Goal: Task Accomplishment & Management: Use online tool/utility

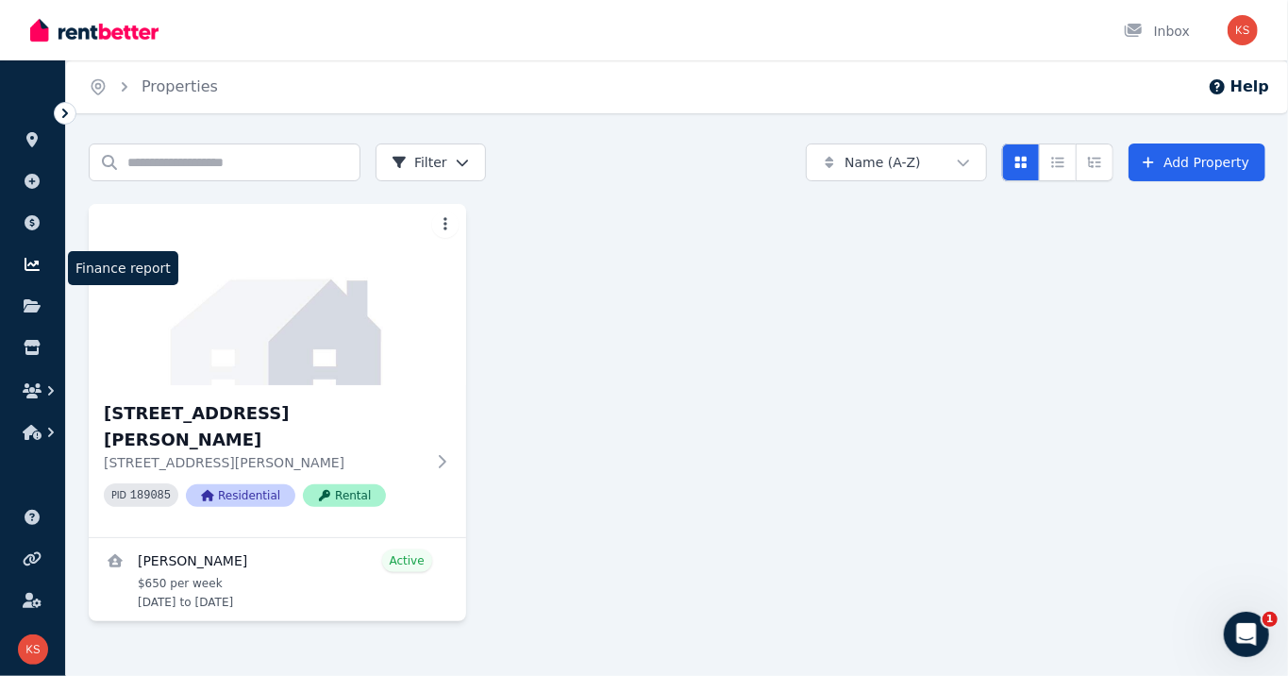
click at [26, 255] on link at bounding box center [32, 264] width 35 height 30
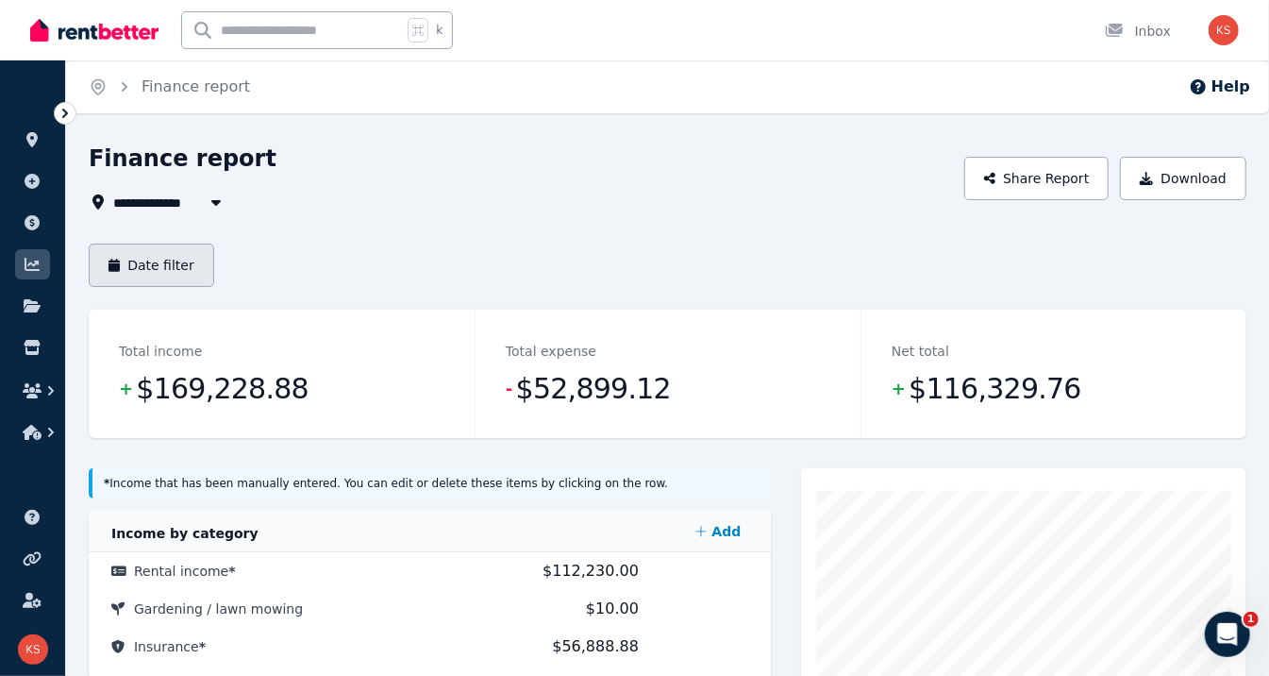
click at [170, 273] on button "Date filter" at bounding box center [151, 264] width 125 height 43
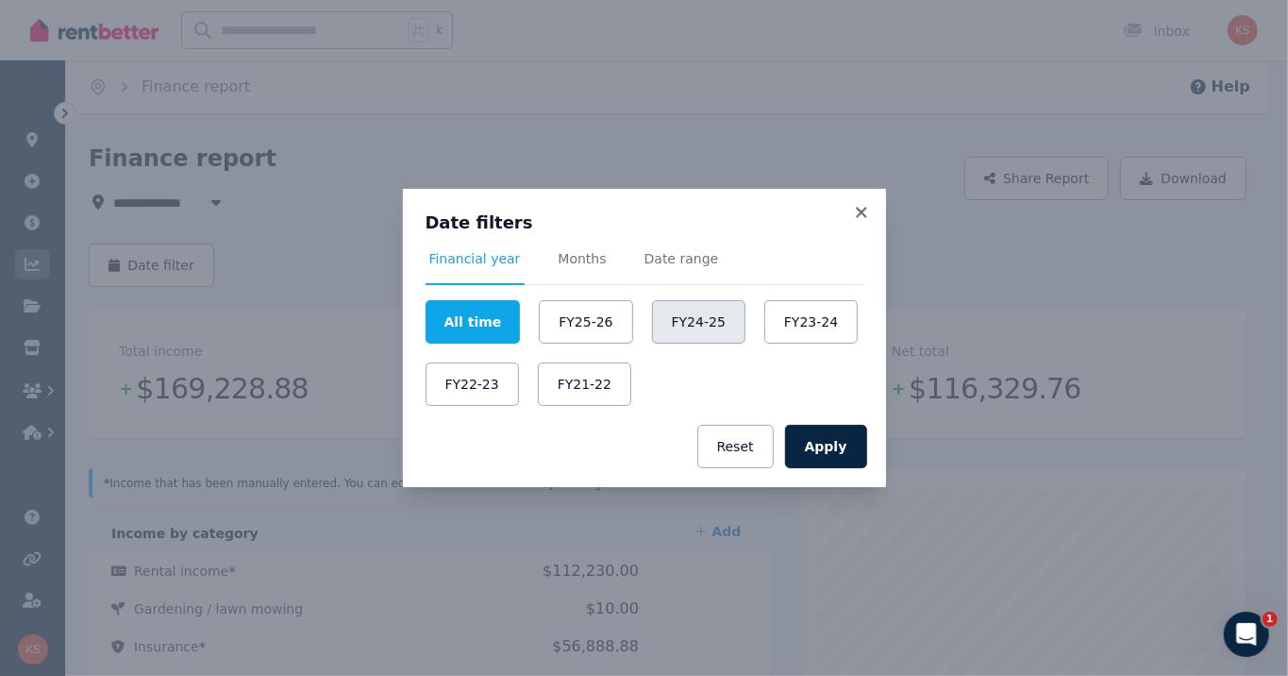
click at [715, 325] on button "FY24-25" at bounding box center [698, 321] width 93 height 43
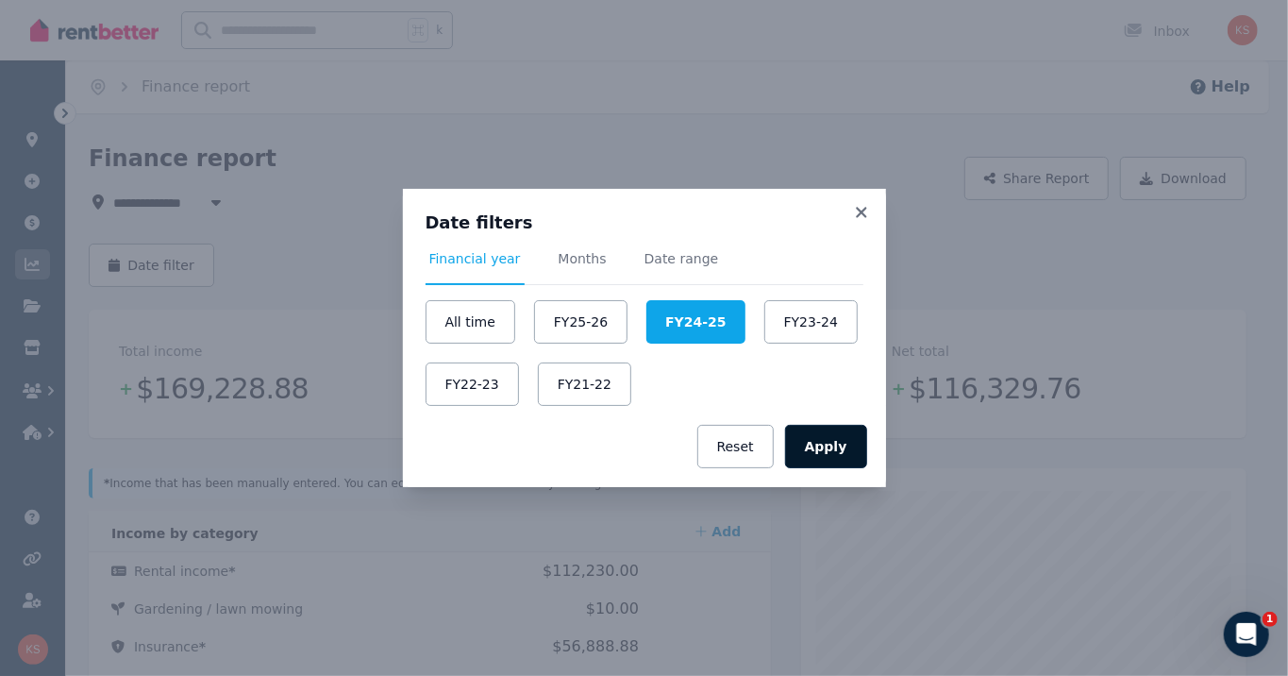
click at [819, 450] on button "Apply" at bounding box center [826, 446] width 82 height 43
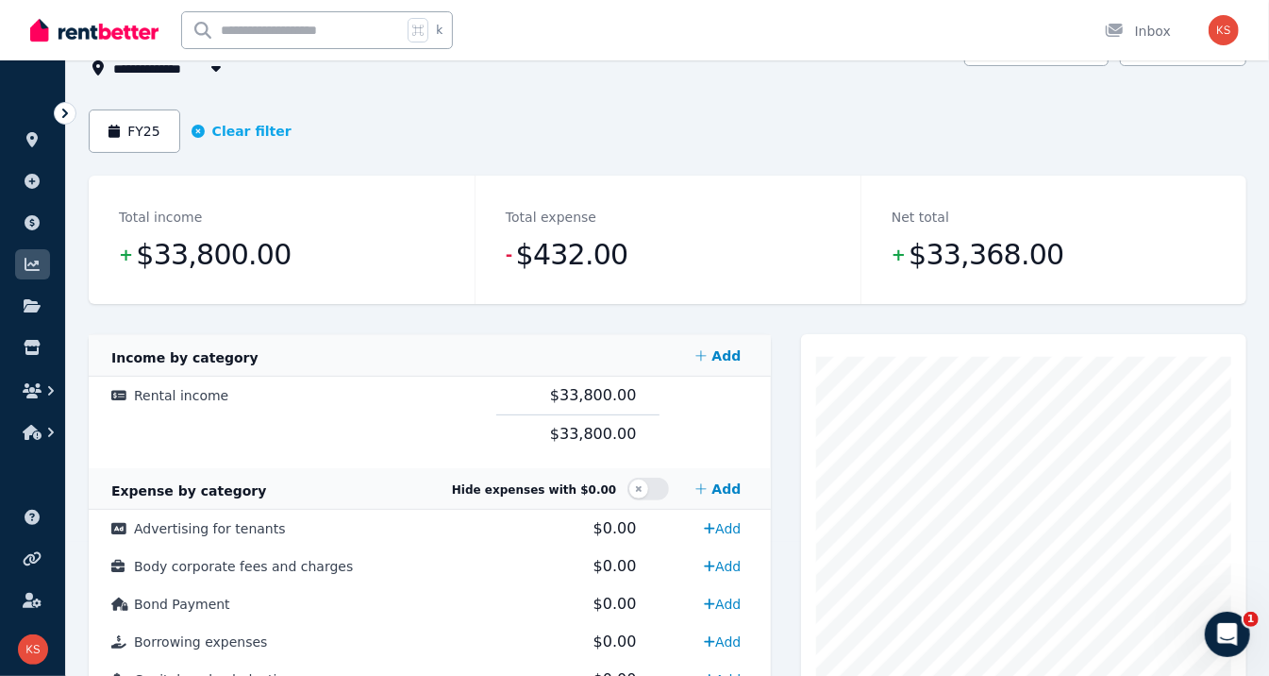
scroll to position [198, 0]
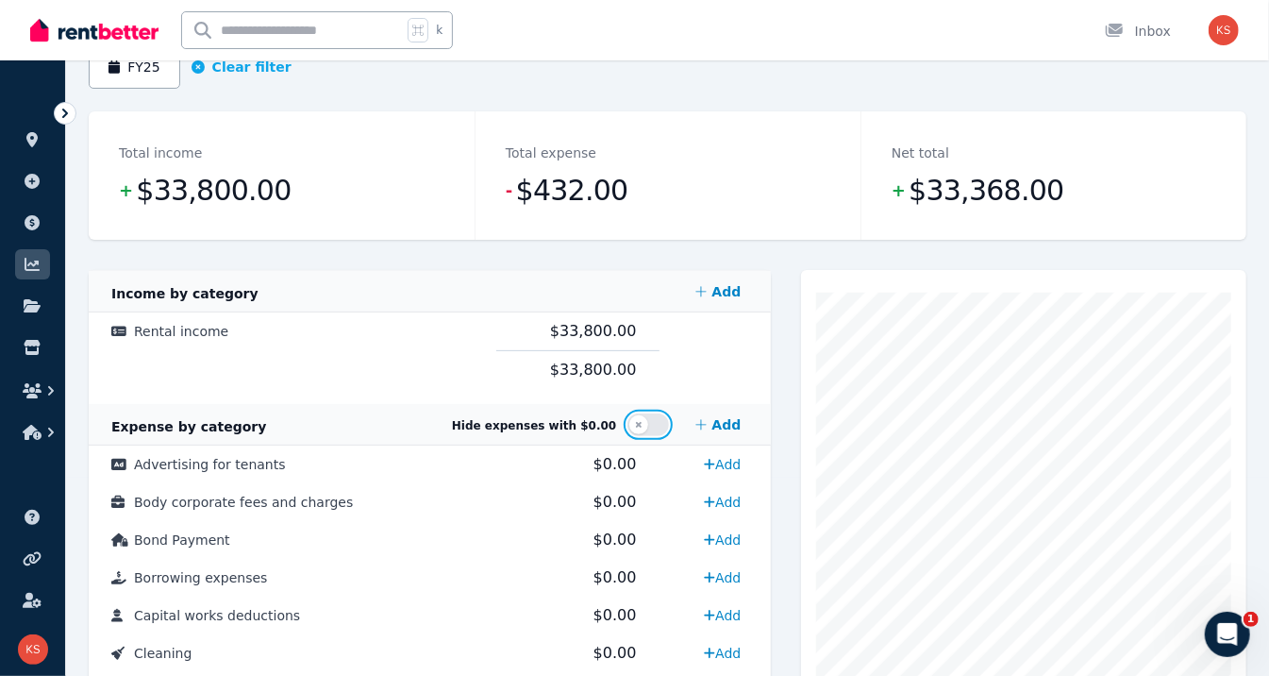
click at [640, 427] on button "button" at bounding box center [648, 424] width 42 height 23
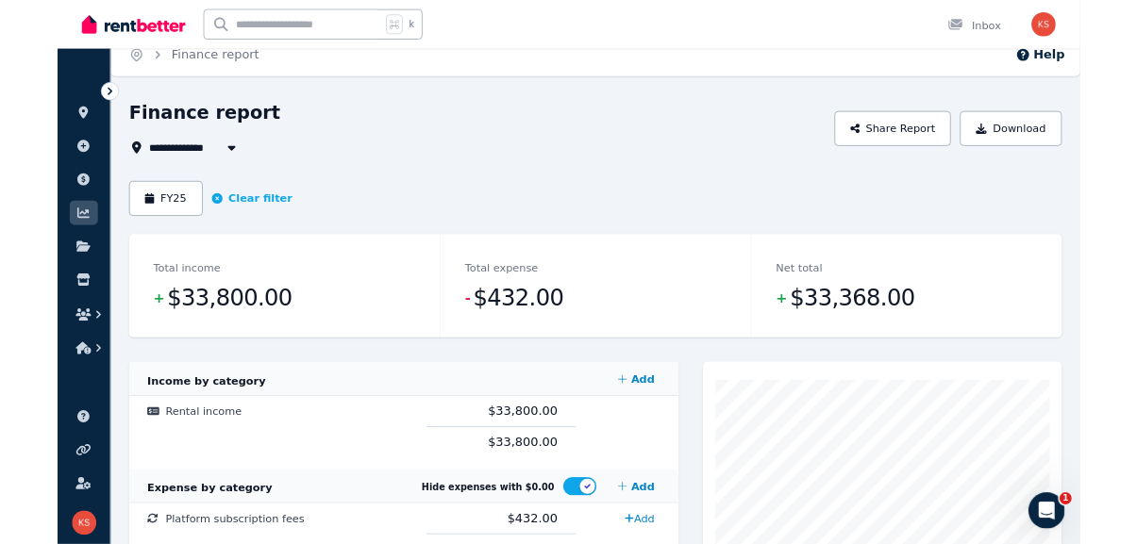
scroll to position [11, 0]
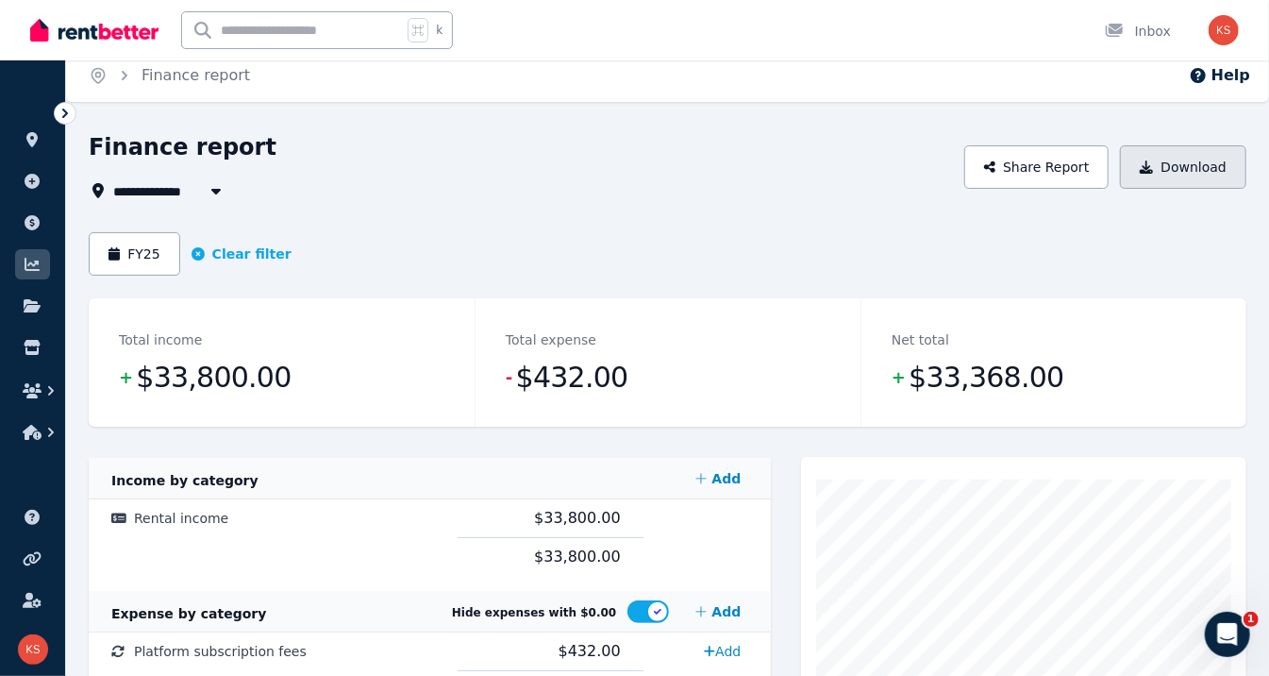
click at [1135, 160] on button "Download" at bounding box center [1183, 166] width 126 height 43
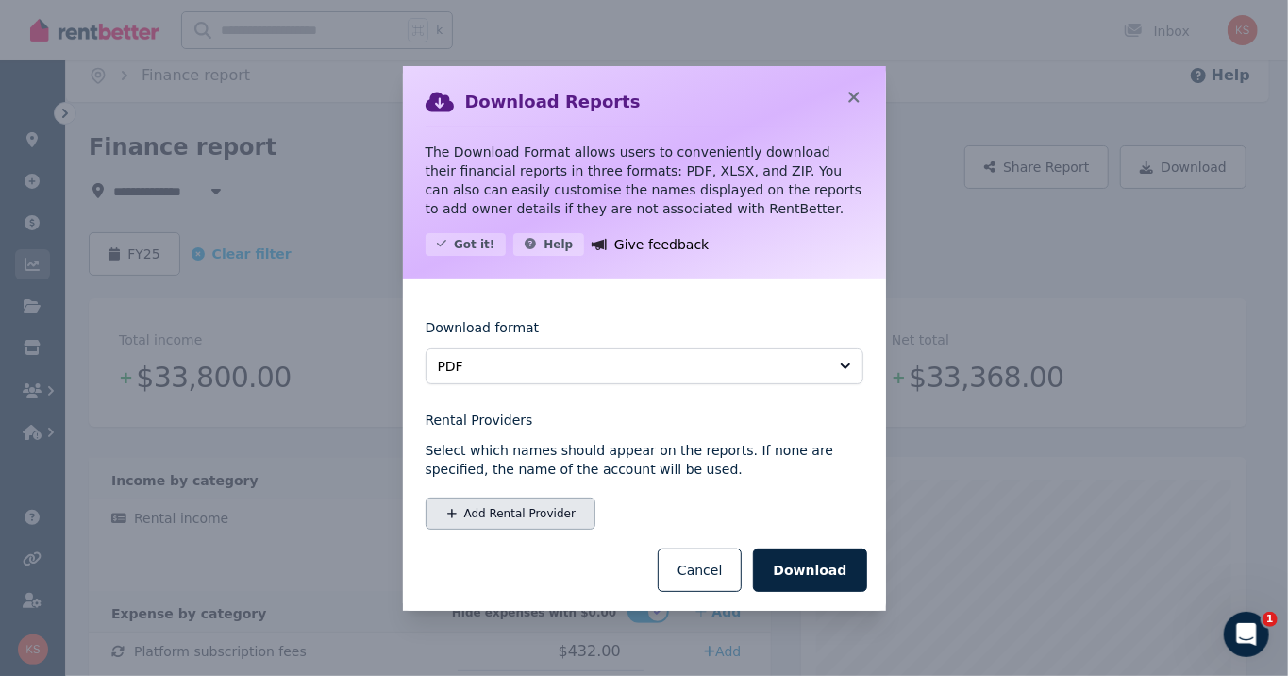
click at [504, 515] on button "Add Rental Provider" at bounding box center [511, 513] width 170 height 32
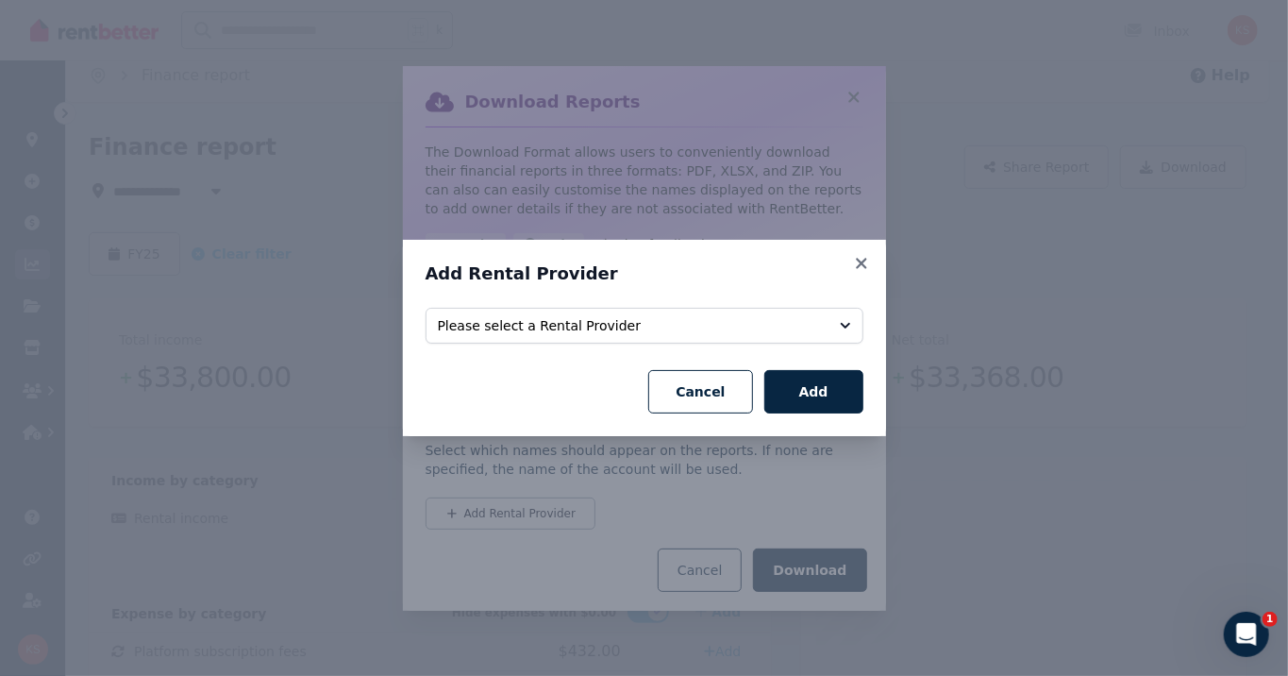
click at [577, 336] on button "Please select a Rental Provider" at bounding box center [645, 326] width 438 height 36
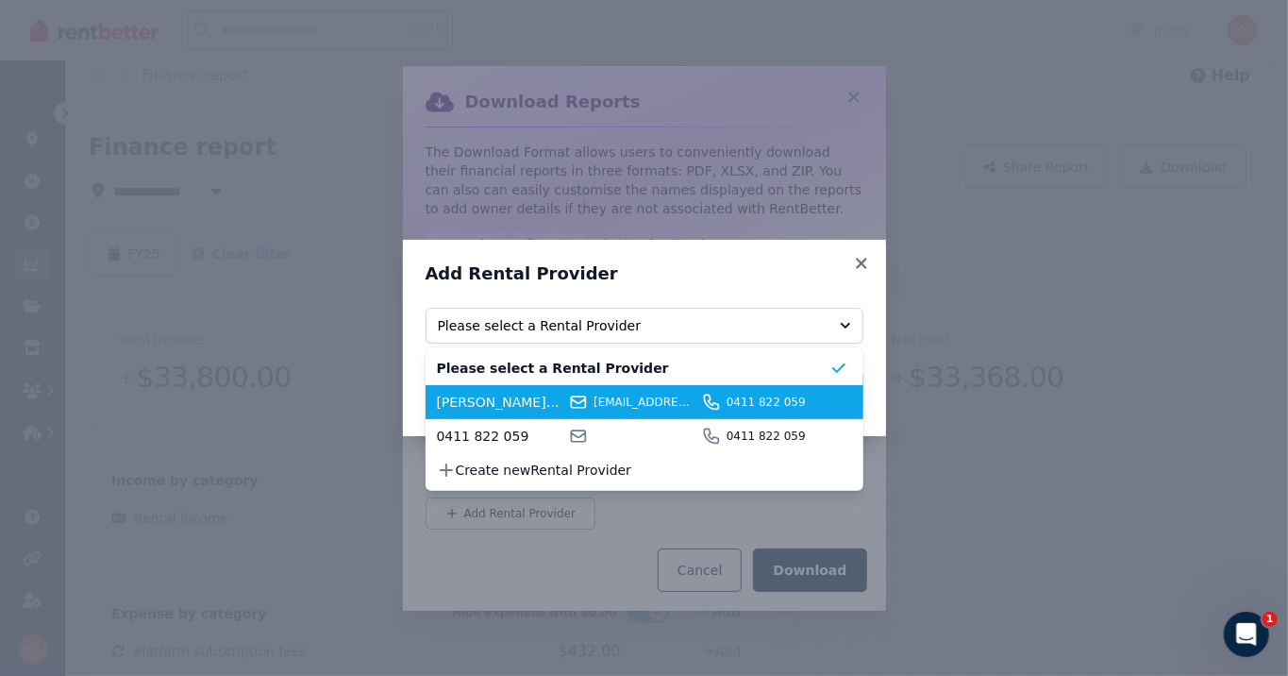
click at [519, 405] on span "[PERSON_NAME] & [PERSON_NAME]" at bounding box center [500, 402] width 127 height 19
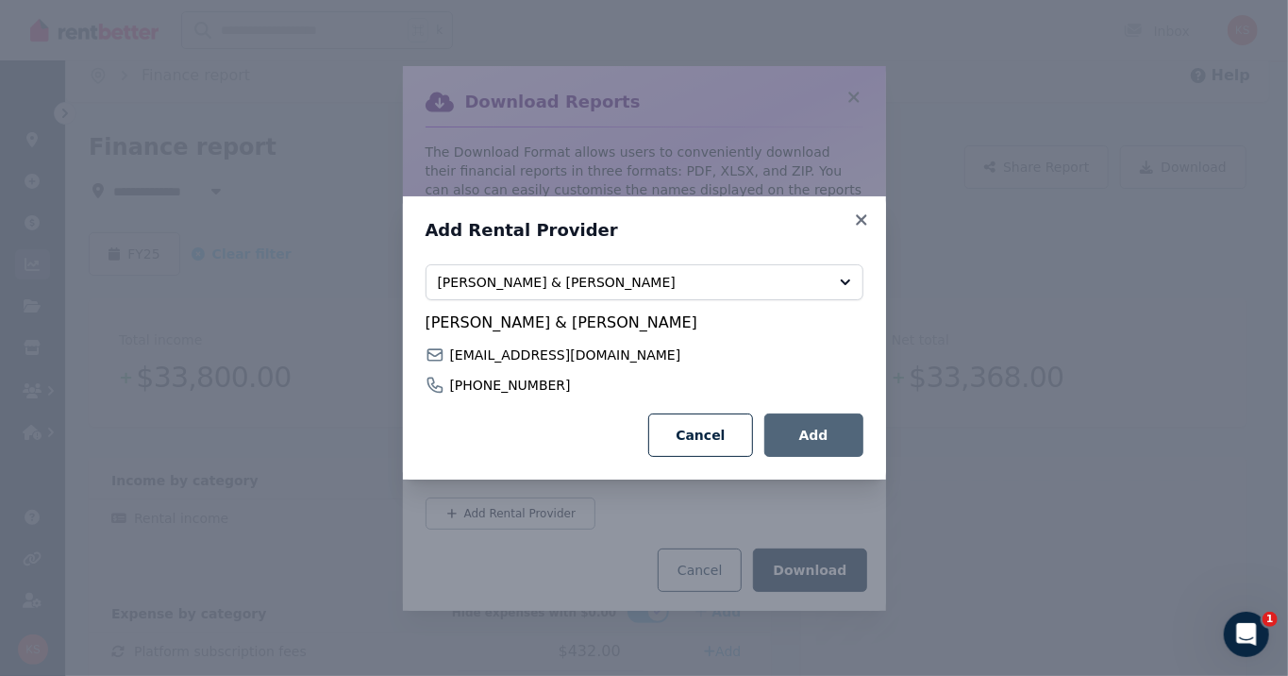
click at [804, 445] on button "Add" at bounding box center [813, 434] width 99 height 43
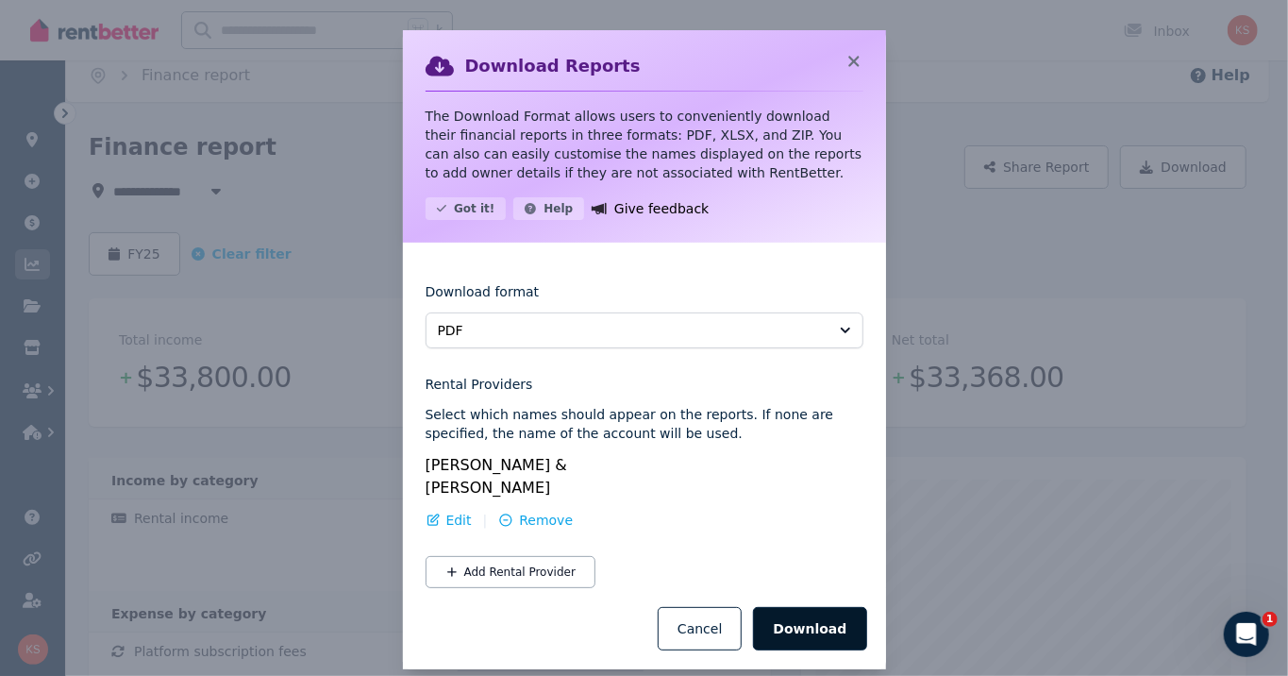
click at [791, 594] on button "Download" at bounding box center [809, 628] width 113 height 43
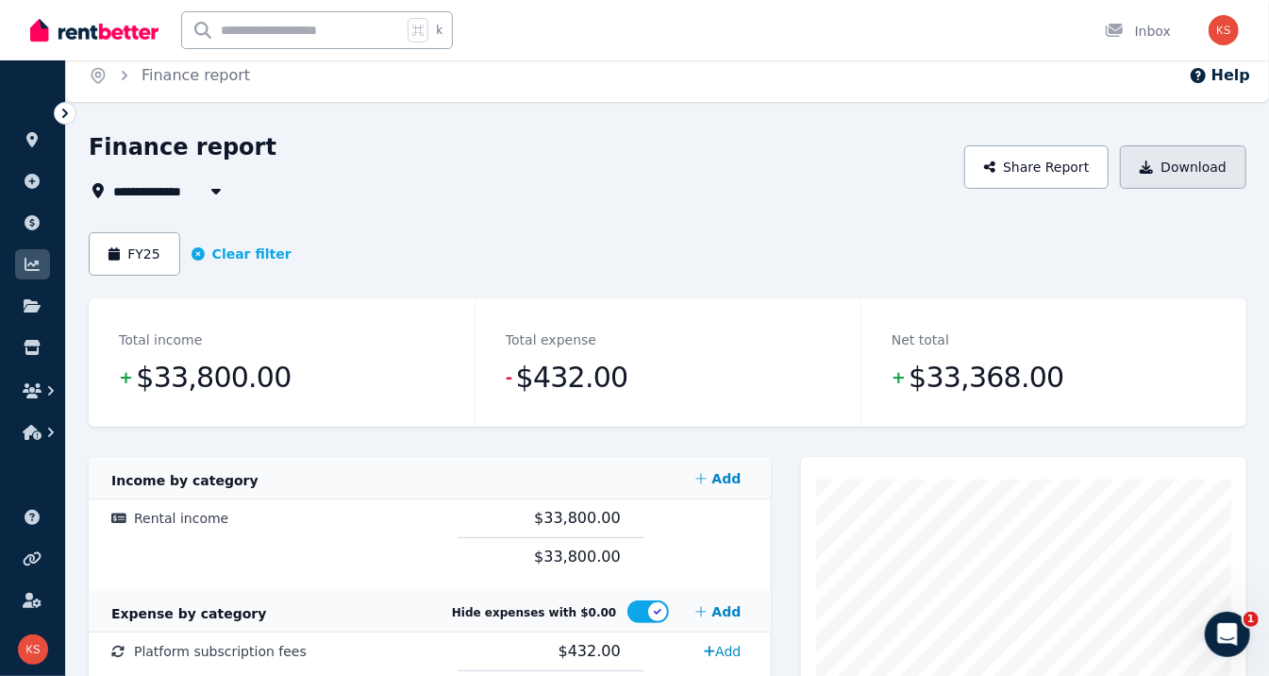
click at [1135, 167] on button "Download" at bounding box center [1183, 166] width 126 height 43
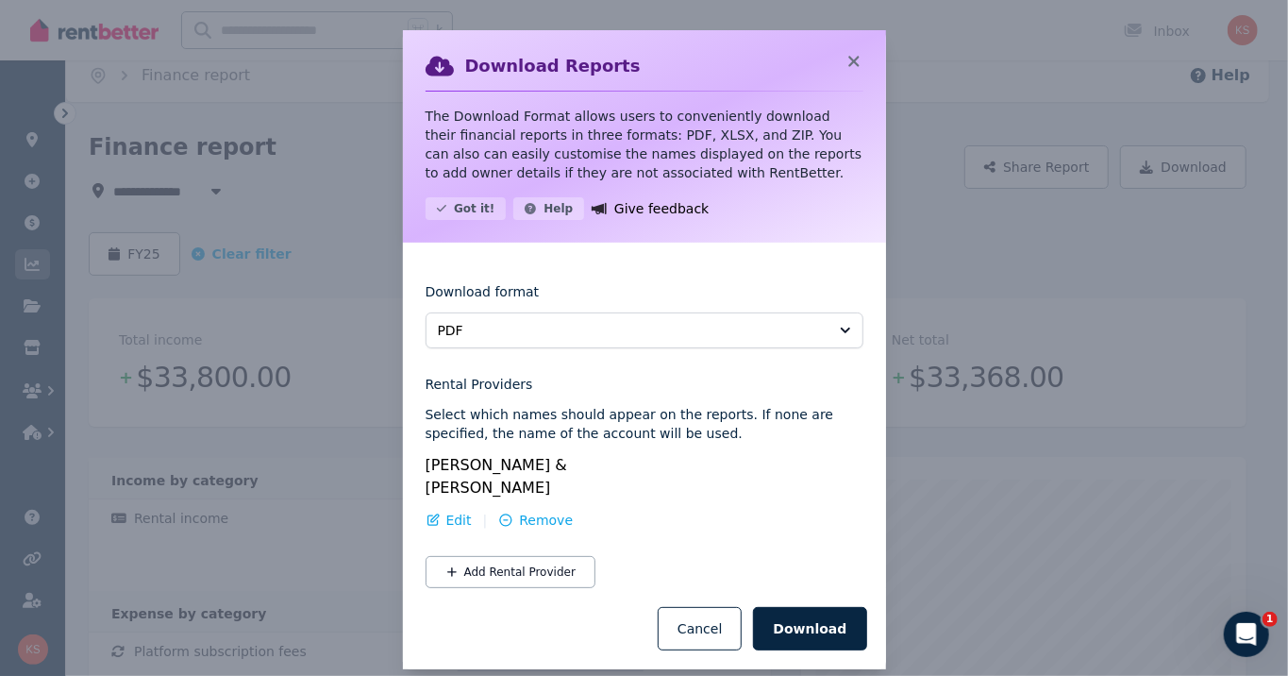
click at [681, 345] on button "PDF" at bounding box center [645, 330] width 438 height 36
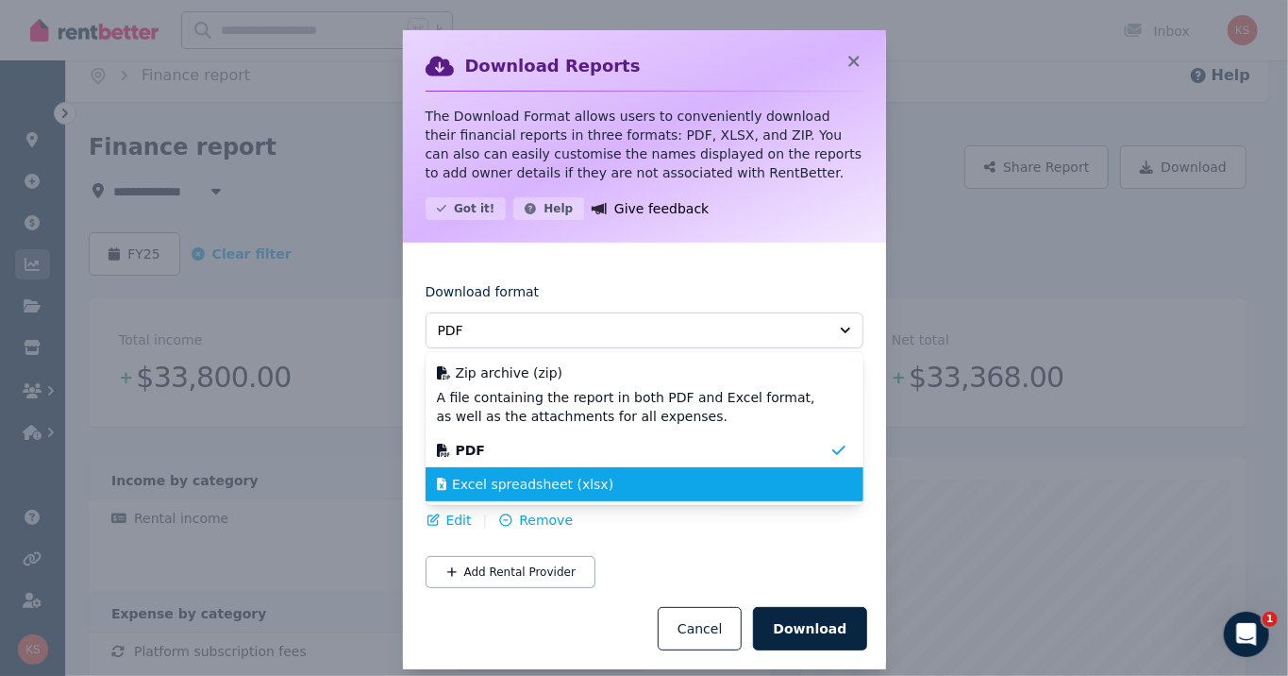
click at [590, 493] on span "Excel spreadsheet (xlsx)" at bounding box center [532, 484] width 161 height 19
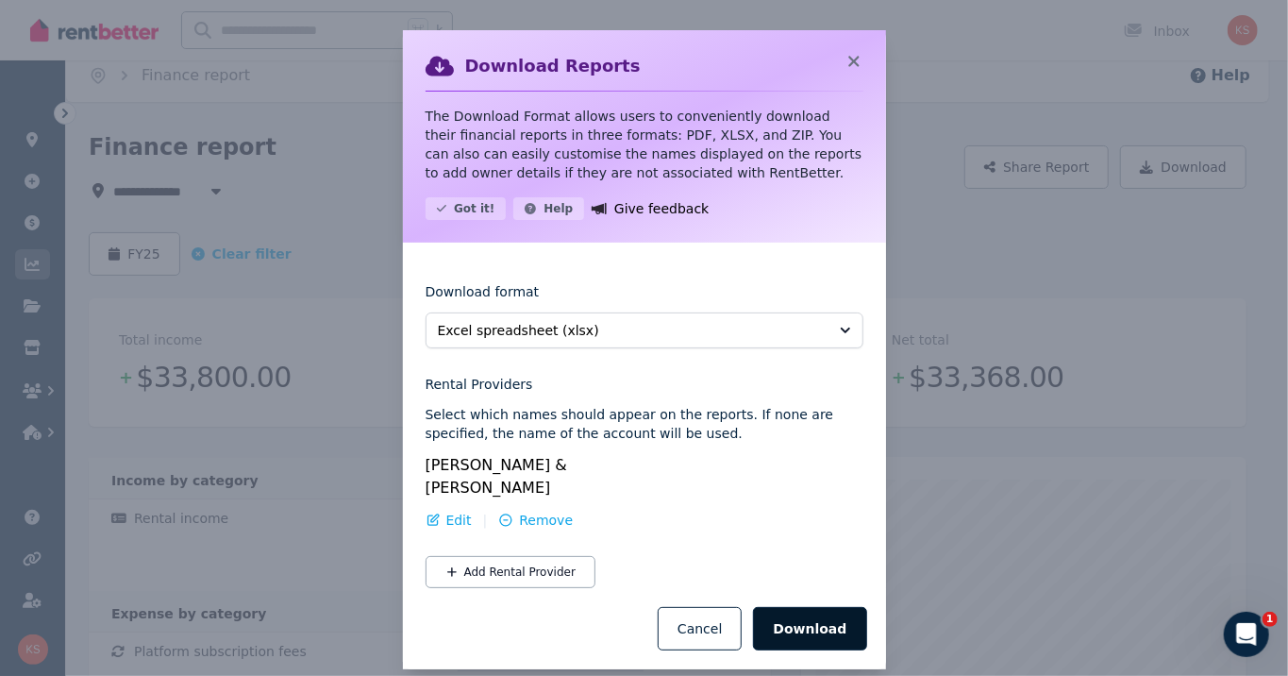
click at [817, 594] on button "Download" at bounding box center [809, 628] width 113 height 43
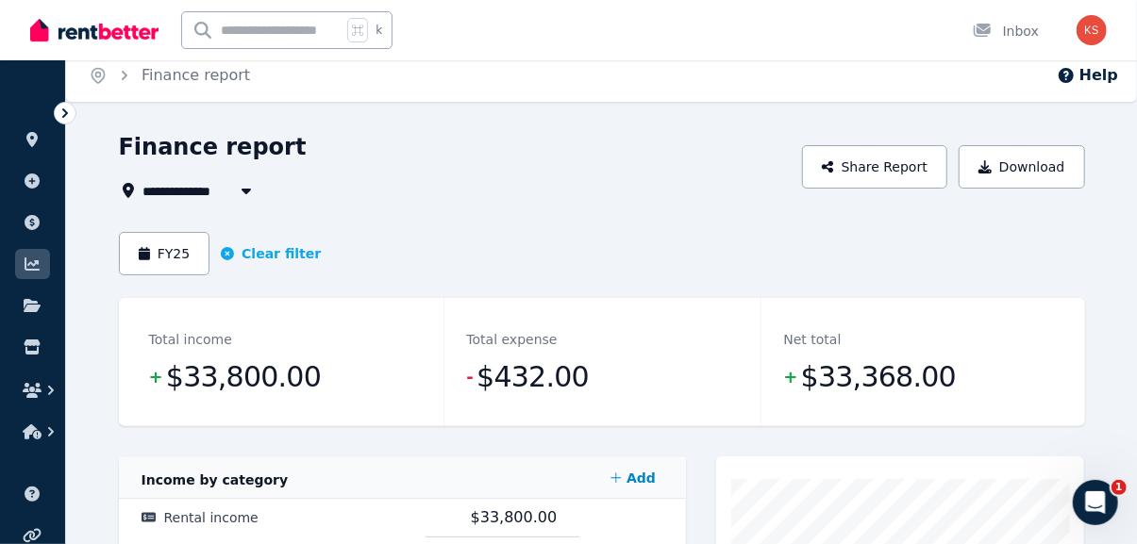
click at [1098, 35] on img "button" at bounding box center [1092, 30] width 30 height 30
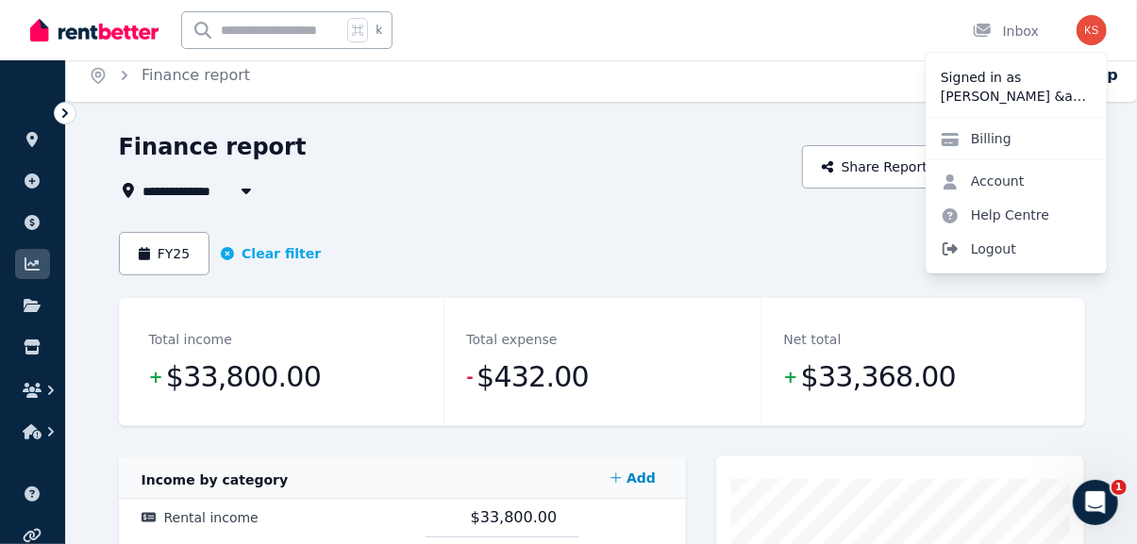
click at [994, 243] on span "Logout" at bounding box center [1016, 249] width 181 height 34
